Goal: Find contact information: Find contact information

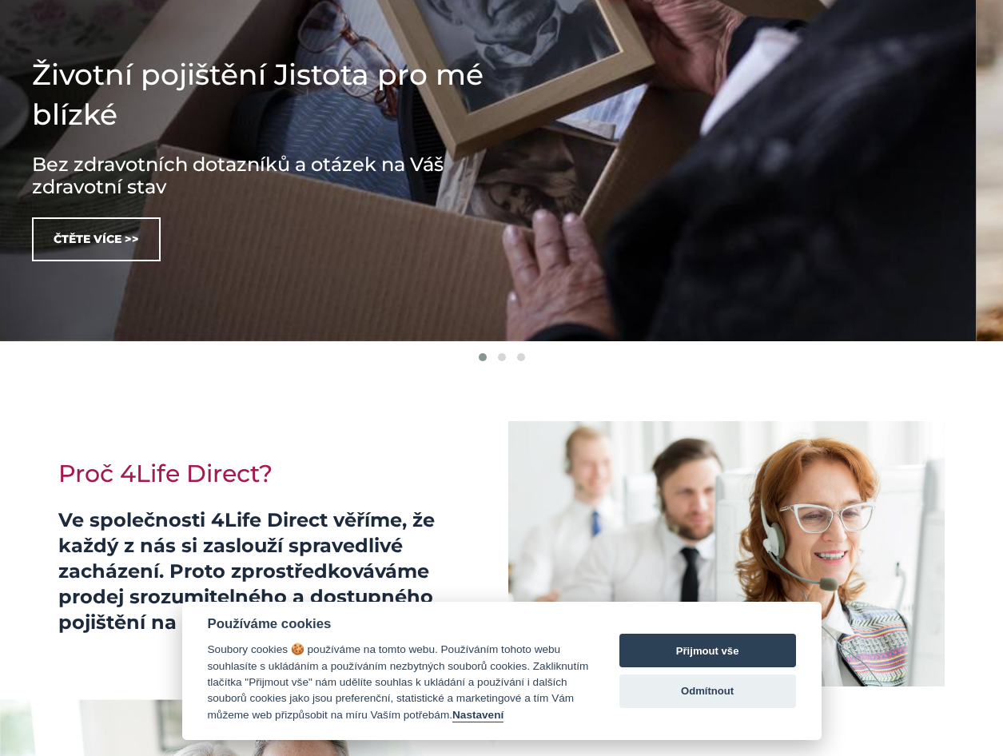
scroll to position [384, 0]
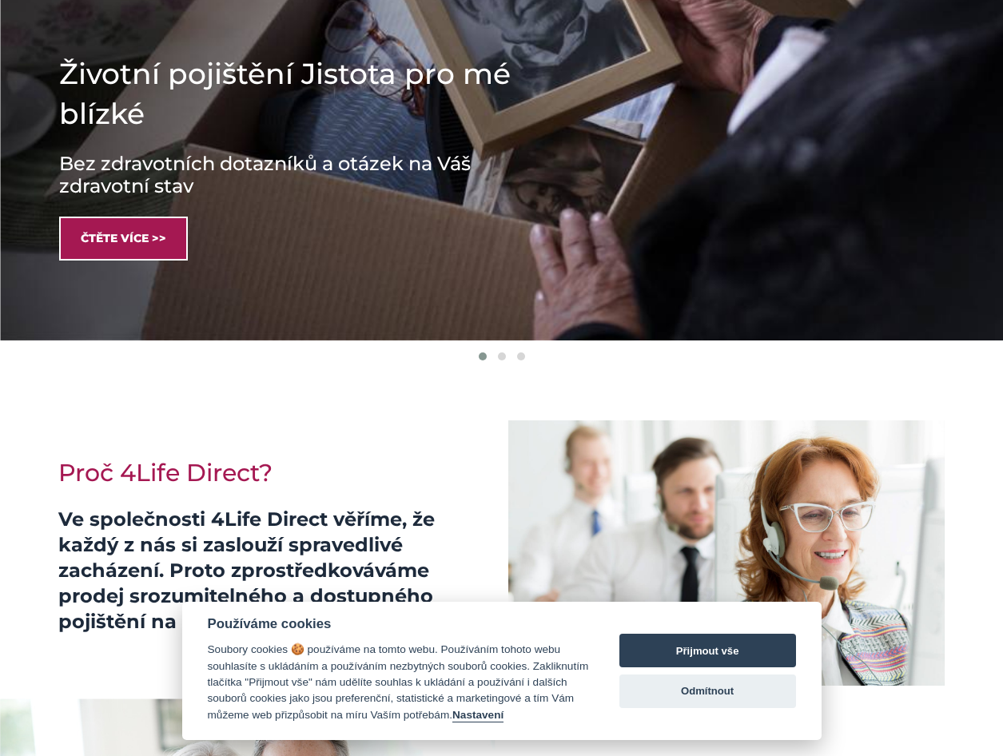
click at [108, 230] on link "Čtěte více >>" at bounding box center [123, 239] width 129 height 44
click at [164, 239] on link "Čtěte více >>" at bounding box center [123, 239] width 129 height 44
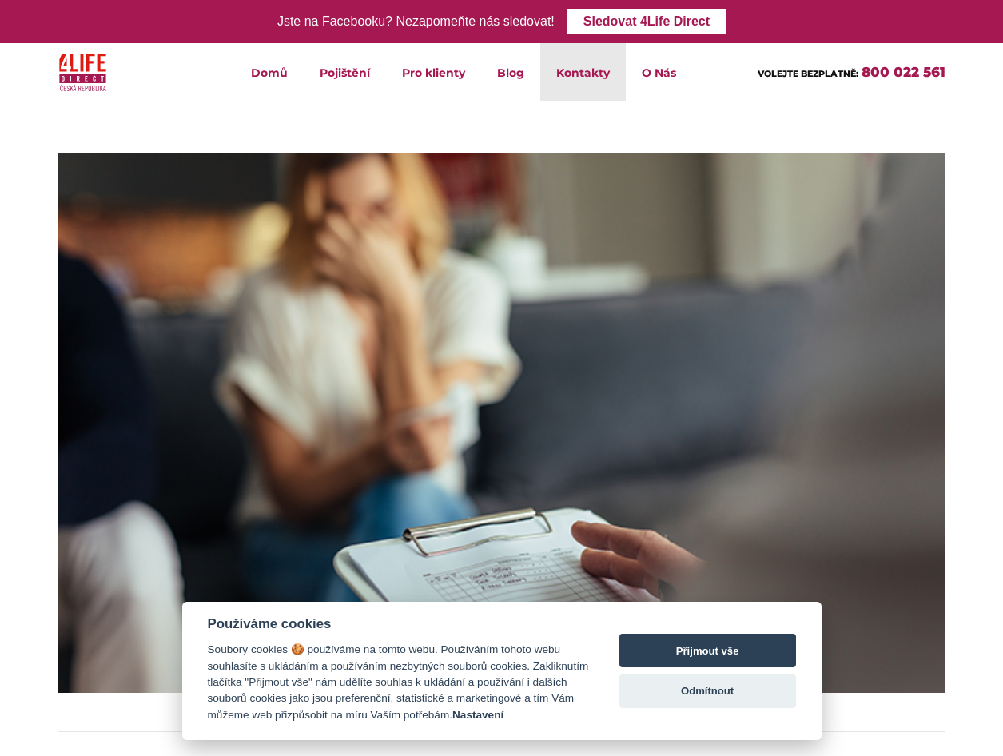
click at [581, 71] on link "Kontakty" at bounding box center [583, 72] width 86 height 58
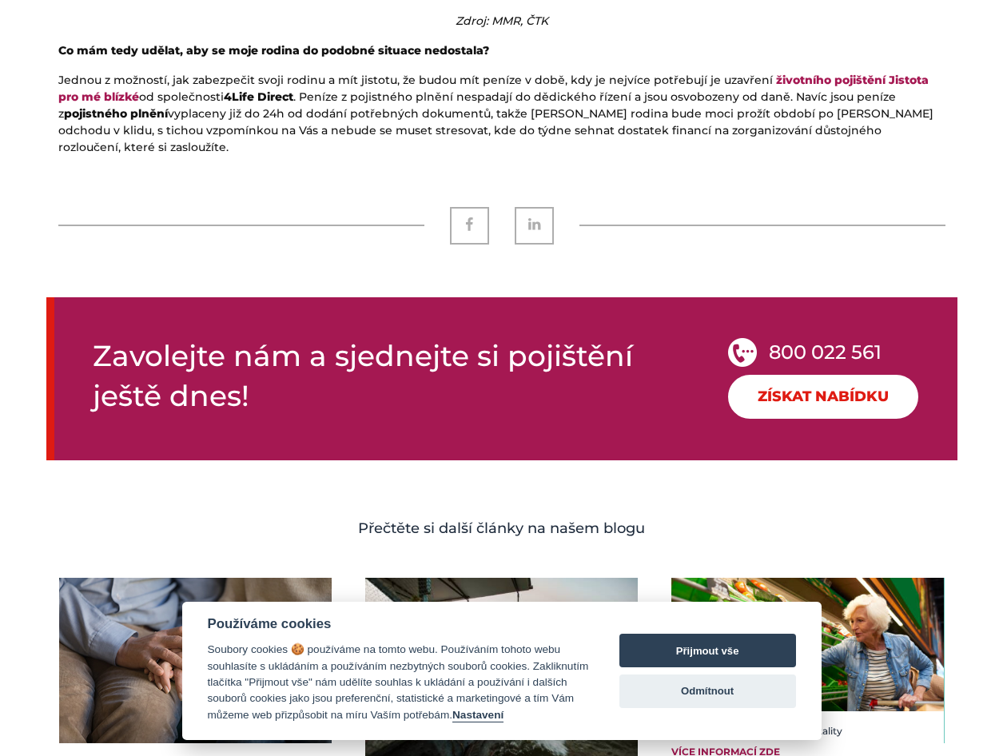
scroll to position [2253, 0]
